Goal: Task Accomplishment & Management: Use online tool/utility

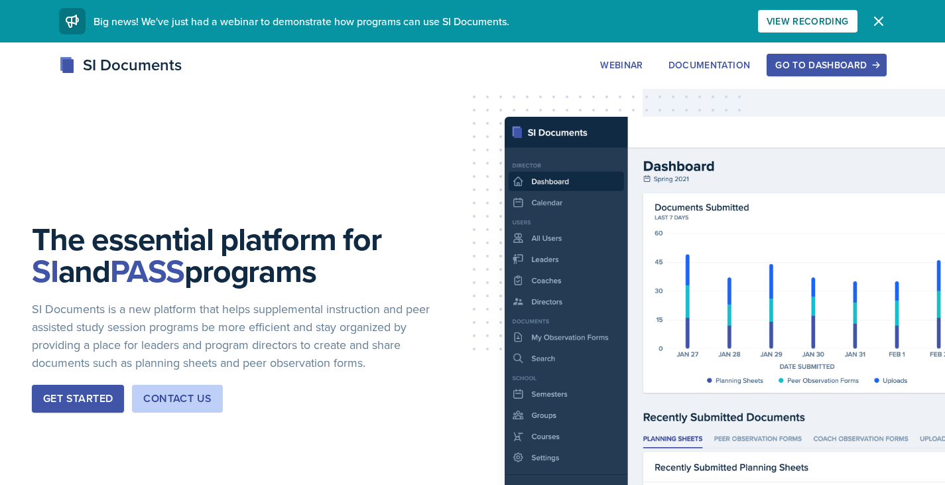
click at [823, 62] on div "Go to Dashboard" at bounding box center [827, 65] width 102 height 11
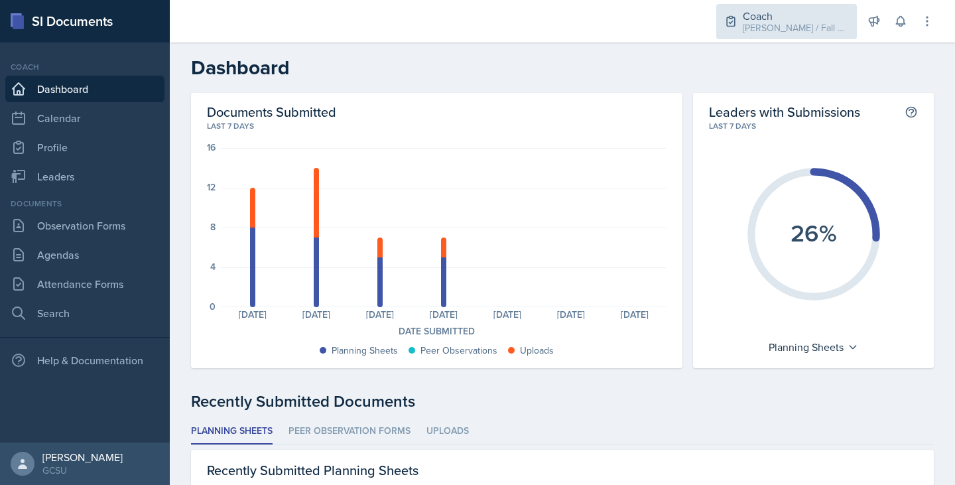
click at [819, 15] on div "Coach" at bounding box center [796, 16] width 106 height 16
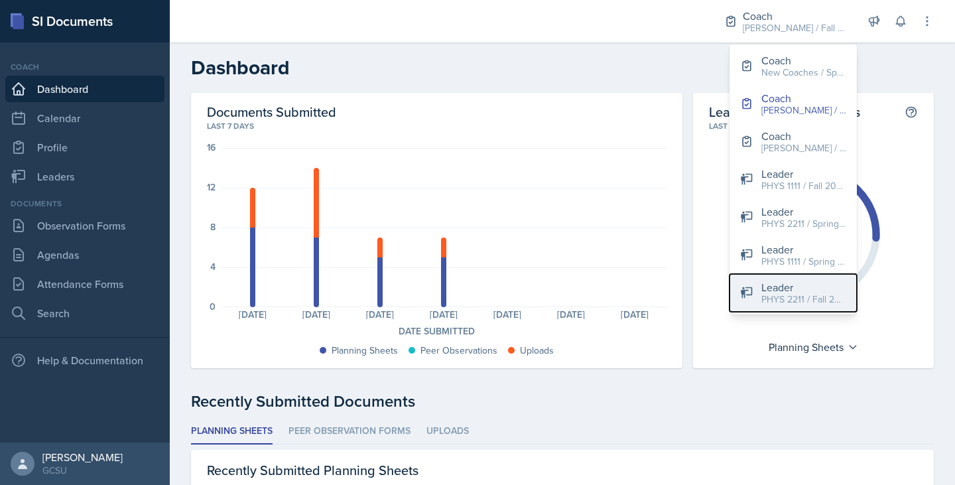
click at [754, 301] on button "Leader PHYS 2211 / Fall 2025" at bounding box center [793, 293] width 127 height 38
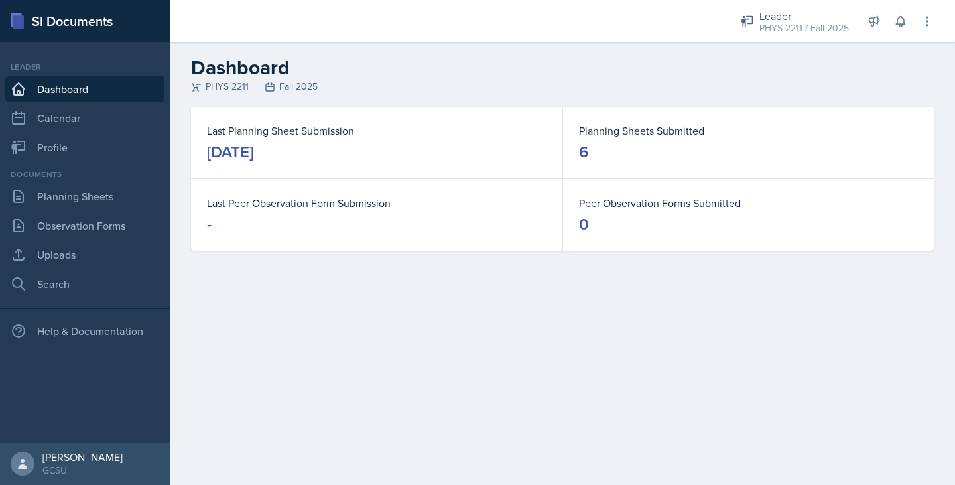
click at [104, 210] on div "Documents Planning Sheets Observation Forms Uploads Search" at bounding box center [84, 233] width 159 height 129
click at [94, 198] on link "Planning Sheets" at bounding box center [84, 196] width 159 height 27
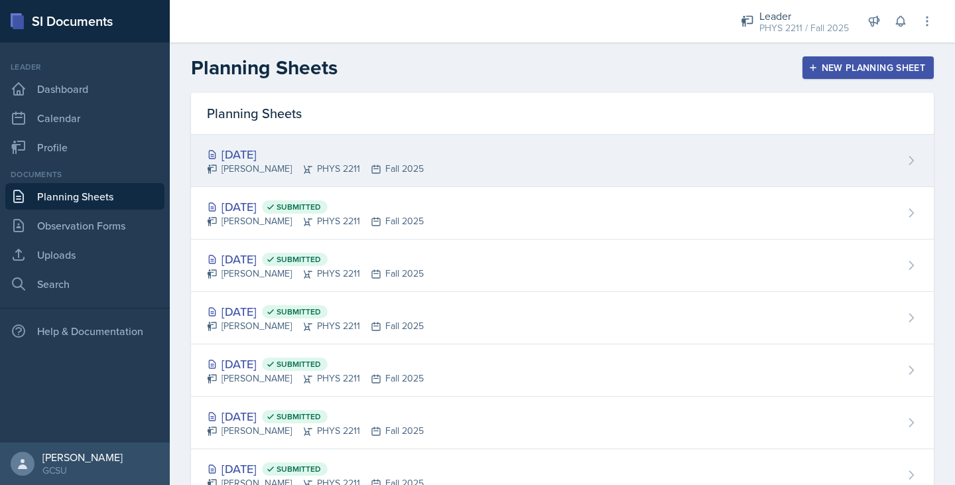
click at [297, 148] on div "[DATE]" at bounding box center [315, 154] width 217 height 18
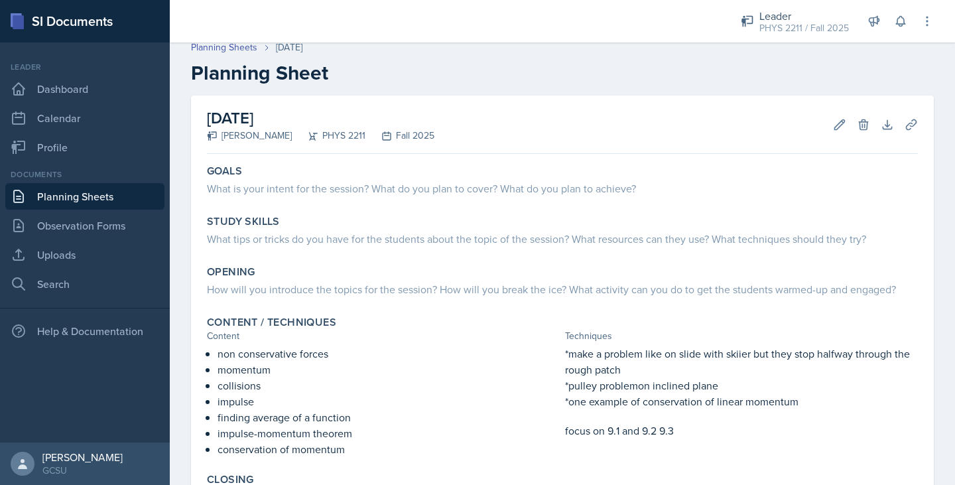
scroll to position [205, 0]
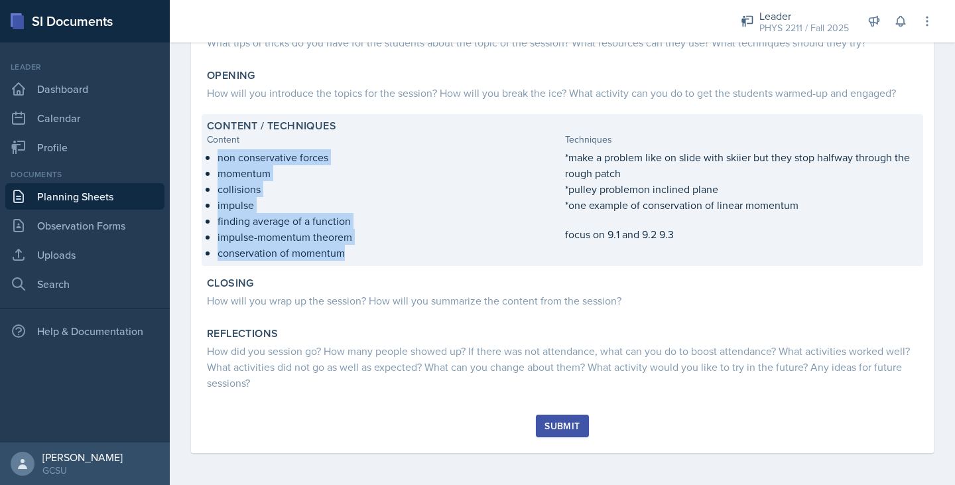
drag, startPoint x: 217, startPoint y: 158, endPoint x: 358, endPoint y: 264, distance: 176.2
click at [358, 264] on div "Content / Techniques Content Techniques non conservative forces momentum collis…" at bounding box center [563, 190] width 722 height 152
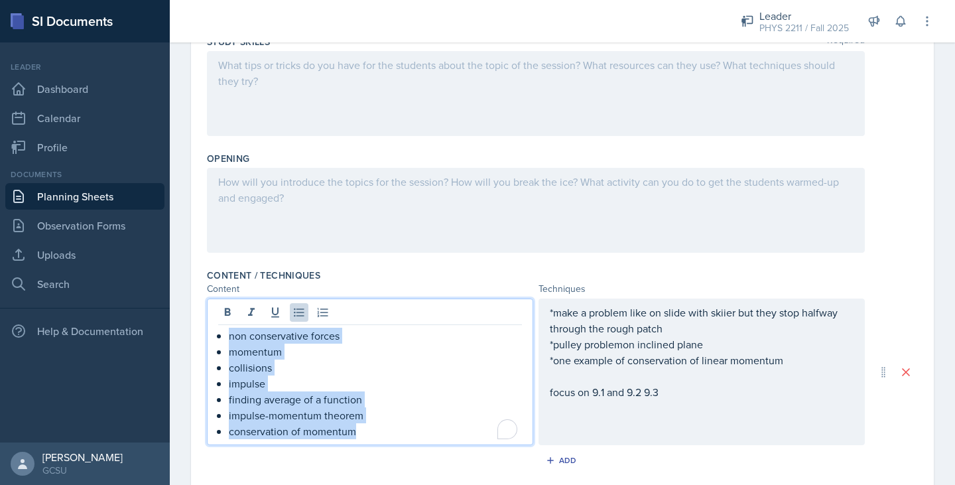
drag, startPoint x: 229, startPoint y: 317, endPoint x: 389, endPoint y: 432, distance: 196.8
click at [389, 432] on ul "non conservative forces momentum collisions impulse finding average of a functi…" at bounding box center [375, 383] width 293 height 111
copy ul "non conservative forces momentum collisions impulse finding average of a functi…"
